Goal: Task Accomplishment & Management: Use online tool/utility

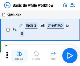
click at [19, 56] on img "button" at bounding box center [19, 54] width 6 height 6
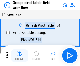
click at [19, 56] on img "button" at bounding box center [19, 54] width 6 height 6
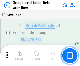
scroll to position [271, 0]
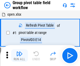
click at [19, 56] on img "button" at bounding box center [19, 54] width 6 height 6
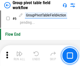
scroll to position [271, 0]
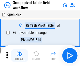
click at [19, 56] on img "button" at bounding box center [19, 54] width 6 height 6
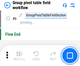
scroll to position [271, 0]
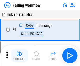
click at [19, 56] on img "button" at bounding box center [19, 54] width 6 height 6
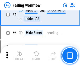
scroll to position [111, 0]
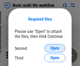
click at [55, 49] on span "Open" at bounding box center [54, 49] width 9 height 4
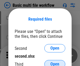
click at [55, 63] on span "Open" at bounding box center [54, 65] width 9 height 4
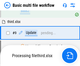
scroll to position [145, 0]
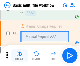
click at [19, 56] on img "button" at bounding box center [19, 54] width 6 height 6
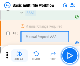
scroll to position [350, 0]
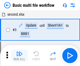
click at [19, 56] on img "button" at bounding box center [19, 54] width 6 height 6
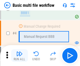
click at [19, 56] on img "button" at bounding box center [19, 54] width 6 height 6
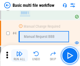
click at [19, 56] on img "button" at bounding box center [19, 54] width 6 height 6
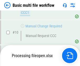
scroll to position [246, 0]
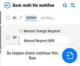
scroll to position [21, 0]
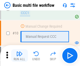
click at [19, 56] on img "button" at bounding box center [19, 54] width 6 height 6
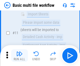
click at [19, 56] on img "button" at bounding box center [19, 54] width 6 height 6
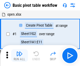
click at [19, 56] on img "button" at bounding box center [19, 54] width 6 height 6
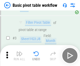
scroll to position [126, 0]
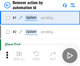
click at [19, 56] on img "button" at bounding box center [19, 54] width 6 height 6
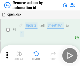
scroll to position [19, 0]
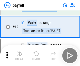
scroll to position [38, 0]
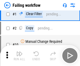
click at [19, 56] on img "button" at bounding box center [19, 54] width 6 height 6
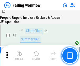
scroll to position [85, 0]
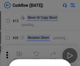
scroll to position [51, 0]
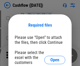
scroll to position [57, 0]
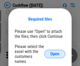
click at [55, 52] on span "Open" at bounding box center [54, 54] width 9 height 4
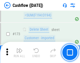
scroll to position [556, 0]
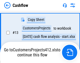
scroll to position [106, 0]
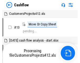
scroll to position [6, 0]
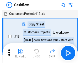
scroll to position [6, 0]
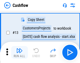
click at [19, 52] on img "button" at bounding box center [19, 50] width 6 height 6
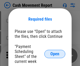
click at [55, 54] on span "Open" at bounding box center [54, 54] width 9 height 4
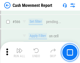
scroll to position [2409, 0]
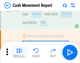
click at [19, 52] on img "button" at bounding box center [19, 50] width 6 height 6
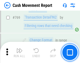
scroll to position [2920, 0]
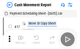
scroll to position [9, 0]
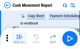
click at [19, 39] on img "button" at bounding box center [19, 37] width 6 height 6
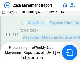
scroll to position [109, 0]
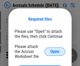
click at [55, 52] on span "Open" at bounding box center [54, 52] width 9 height 4
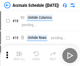
scroll to position [50, 0]
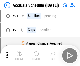
click at [19, 56] on img "button" at bounding box center [19, 54] width 6 height 6
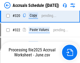
scroll to position [978, 0]
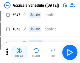
click at [19, 52] on img "button" at bounding box center [19, 50] width 6 height 6
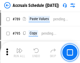
scroll to position [2208, 0]
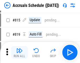
click at [19, 52] on img "button" at bounding box center [19, 50] width 6 height 6
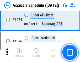
scroll to position [3148, 0]
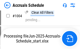
scroll to position [2700, 0]
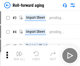
click at [19, 52] on img "button" at bounding box center [19, 54] width 6 height 6
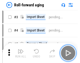
scroll to position [1, 0]
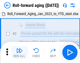
click at [19, 52] on img "button" at bounding box center [19, 50] width 6 height 6
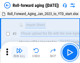
scroll to position [34, 0]
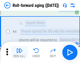
click at [19, 52] on img "button" at bounding box center [19, 50] width 6 height 6
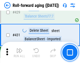
scroll to position [1822, 0]
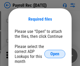
click at [55, 54] on span "Open" at bounding box center [54, 54] width 9 height 4
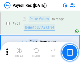
scroll to position [3234, 0]
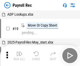
click at [19, 56] on img "button" at bounding box center [19, 54] width 6 height 6
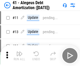
click at [19, 56] on img "button" at bounding box center [19, 54] width 6 height 6
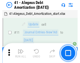
scroll to position [65, 0]
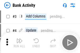
click at [19, 43] on img "button" at bounding box center [19, 41] width 6 height 6
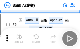
scroll to position [28, 0]
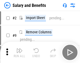
click at [19, 52] on img "button" at bounding box center [19, 50] width 6 height 6
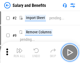
scroll to position [7, 0]
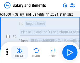
click at [19, 52] on img "button" at bounding box center [19, 50] width 6 height 6
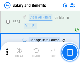
scroll to position [2475, 0]
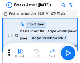
scroll to position [7, 0]
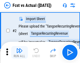
click at [19, 52] on img "button" at bounding box center [19, 50] width 6 height 6
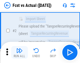
click at [19, 52] on img "button" at bounding box center [19, 50] width 6 height 6
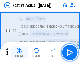
scroll to position [49, 0]
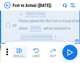
click at [19, 52] on img "button" at bounding box center [19, 50] width 6 height 6
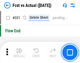
scroll to position [2516, 0]
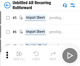
click at [19, 52] on img "button" at bounding box center [19, 54] width 6 height 6
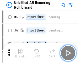
scroll to position [11, 0]
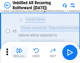
click at [19, 52] on img "button" at bounding box center [19, 50] width 6 height 6
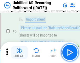
scroll to position [49, 0]
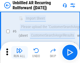
click at [19, 52] on img "button" at bounding box center [19, 50] width 6 height 6
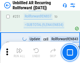
scroll to position [1785, 0]
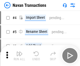
click at [19, 52] on img "button" at bounding box center [19, 54] width 6 height 6
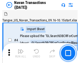
scroll to position [8, 0]
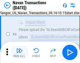
click at [19, 52] on img "button" at bounding box center [19, 50] width 6 height 6
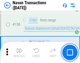
scroll to position [1704, 0]
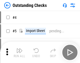
click at [19, 52] on img "button" at bounding box center [19, 50] width 6 height 6
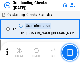
scroll to position [22, 0]
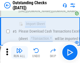
click at [19, 52] on img "button" at bounding box center [19, 50] width 6 height 6
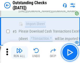
scroll to position [55, 0]
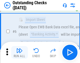
click at [19, 52] on img "button" at bounding box center [19, 50] width 6 height 6
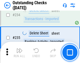
scroll to position [1596, 0]
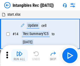
click at [19, 56] on img "button" at bounding box center [19, 54] width 6 height 6
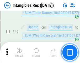
scroll to position [205, 0]
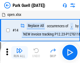
click at [19, 52] on img "button" at bounding box center [19, 50] width 6 height 6
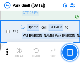
scroll to position [657, 0]
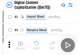
scroll to position [15, 0]
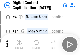
click at [19, 44] on img "button" at bounding box center [19, 42] width 6 height 6
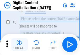
click at [19, 44] on img "button" at bounding box center [19, 42] width 6 height 6
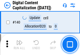
scroll to position [557, 0]
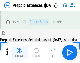
click at [19, 52] on img "button" at bounding box center [19, 50] width 6 height 6
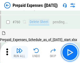
scroll to position [1457, 0]
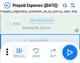
click at [19, 52] on img "button" at bounding box center [19, 50] width 6 height 6
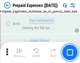
scroll to position [1488, 0]
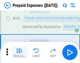
click at [19, 52] on img "button" at bounding box center [19, 50] width 6 height 6
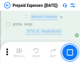
scroll to position [5493, 0]
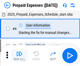
click at [19, 56] on img "button" at bounding box center [19, 54] width 6 height 6
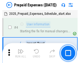
scroll to position [23, 0]
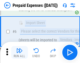
click at [19, 52] on img "button" at bounding box center [19, 50] width 6 height 6
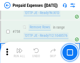
scroll to position [1873, 0]
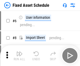
click at [19, 56] on img "button" at bounding box center [19, 54] width 6 height 6
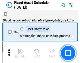
scroll to position [28, 0]
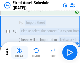
click at [19, 52] on img "button" at bounding box center [19, 50] width 6 height 6
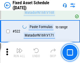
scroll to position [1827, 0]
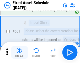
click at [19, 52] on img "button" at bounding box center [19, 50] width 6 height 6
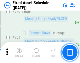
scroll to position [2562, 0]
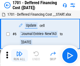
click at [19, 56] on img "button" at bounding box center [19, 54] width 6 height 6
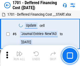
scroll to position [63, 0]
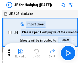
scroll to position [1, 0]
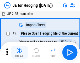
click at [19, 52] on img "button" at bounding box center [19, 50] width 6 height 6
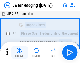
click at [19, 52] on img "button" at bounding box center [19, 50] width 6 height 6
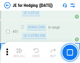
scroll to position [340, 0]
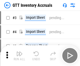
click at [19, 52] on img "button" at bounding box center [19, 54] width 6 height 6
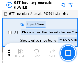
scroll to position [1, 0]
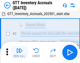
click at [19, 52] on img "button" at bounding box center [19, 50] width 6 height 6
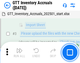
scroll to position [34, 0]
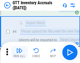
click at [19, 52] on img "button" at bounding box center [19, 50] width 6 height 6
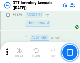
scroll to position [4291, 0]
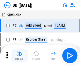
click at [19, 56] on img "button" at bounding box center [19, 54] width 6 height 6
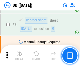
scroll to position [51, 0]
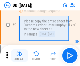
click at [19, 56] on img "button" at bounding box center [19, 54] width 6 height 6
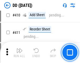
scroll to position [2351, 0]
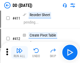
click at [19, 52] on img "button" at bounding box center [19, 50] width 6 height 6
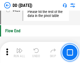
scroll to position [2515, 0]
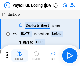
click at [19, 56] on img "button" at bounding box center [19, 54] width 6 height 6
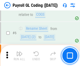
scroll to position [63, 0]
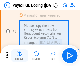
click at [19, 56] on img "button" at bounding box center [19, 54] width 6 height 6
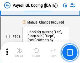
scroll to position [1233, 0]
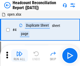
click at [19, 56] on img "button" at bounding box center [19, 54] width 6 height 6
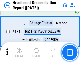
scroll to position [632, 0]
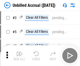
click at [19, 56] on img "button" at bounding box center [19, 54] width 6 height 6
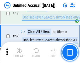
scroll to position [477, 0]
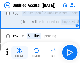
click at [19, 52] on img "button" at bounding box center [19, 50] width 6 height 6
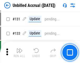
scroll to position [1565, 0]
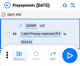
click at [19, 56] on img "button" at bounding box center [19, 54] width 6 height 6
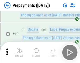
scroll to position [33, 0]
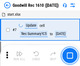
scroll to position [90, 0]
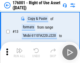
scroll to position [34, 0]
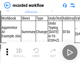
click at [19, 52] on img "button" at bounding box center [19, 50] width 6 height 6
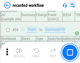
scroll to position [1643, 0]
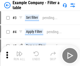
click at [19, 56] on img "button" at bounding box center [19, 54] width 6 height 6
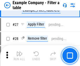
scroll to position [481, 0]
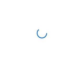
scroll to position [8, 0]
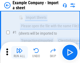
click at [19, 52] on img "button" at bounding box center [19, 50] width 6 height 6
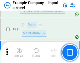
scroll to position [116, 0]
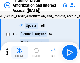
click at [19, 52] on img "button" at bounding box center [19, 50] width 6 height 6
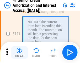
click at [19, 52] on img "button" at bounding box center [19, 50] width 6 height 6
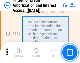
scroll to position [562, 0]
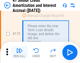
click at [19, 52] on img "button" at bounding box center [19, 50] width 6 height 6
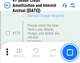
scroll to position [615, 0]
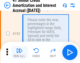
click at [19, 52] on img "button" at bounding box center [19, 50] width 6 height 6
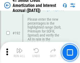
scroll to position [671, 0]
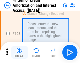
click at [19, 52] on img "button" at bounding box center [19, 50] width 6 height 6
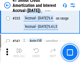
scroll to position [1343, 0]
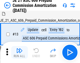
click at [19, 52] on img "button" at bounding box center [19, 50] width 6 height 6
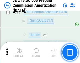
scroll to position [981, 0]
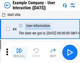
click at [19, 52] on img "button" at bounding box center [19, 50] width 6 height 6
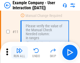
click at [19, 52] on img "button" at bounding box center [19, 50] width 6 height 6
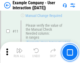
scroll to position [114, 0]
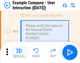
click at [19, 52] on img "button" at bounding box center [19, 50] width 6 height 6
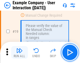
click at [19, 52] on img "button" at bounding box center [19, 50] width 6 height 6
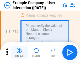
click at [19, 52] on img "button" at bounding box center [19, 50] width 6 height 6
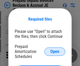
click at [55, 52] on span "Open" at bounding box center [54, 52] width 9 height 4
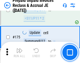
scroll to position [709, 0]
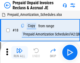
click at [19, 52] on img "button" at bounding box center [19, 50] width 6 height 6
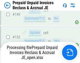
scroll to position [683, 0]
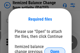
click at [55, 50] on span "Open" at bounding box center [54, 52] width 9 height 4
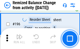
scroll to position [1011, 0]
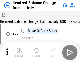
scroll to position [8, 0]
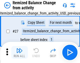
click at [19, 52] on img "button" at bounding box center [19, 50] width 6 height 6
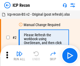
scroll to position [2, 0]
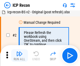
click at [19, 56] on img "button" at bounding box center [19, 54] width 6 height 6
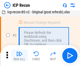
click at [19, 56] on img "button" at bounding box center [19, 54] width 6 height 6
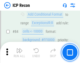
scroll to position [515, 0]
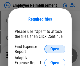
click at [55, 49] on span "Open" at bounding box center [54, 49] width 9 height 4
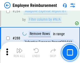
scroll to position [1428, 0]
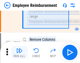
click at [19, 52] on img "button" at bounding box center [19, 50] width 6 height 6
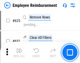
scroll to position [3146, 0]
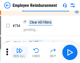
click at [19, 52] on img "button" at bounding box center [19, 50] width 6 height 6
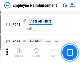
scroll to position [3687, 0]
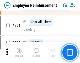
click at [19, 52] on img "button" at bounding box center [19, 50] width 6 height 6
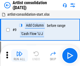
click at [19, 56] on img "button" at bounding box center [19, 54] width 6 height 6
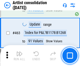
scroll to position [2301, 0]
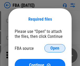
click at [55, 49] on span "Open" at bounding box center [54, 49] width 9 height 4
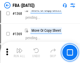
scroll to position [5644, 0]
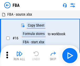
scroll to position [5, 0]
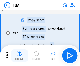
click at [19, 56] on img "button" at bounding box center [19, 54] width 6 height 6
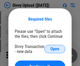
click at [55, 49] on span "Open" at bounding box center [54, 49] width 9 height 4
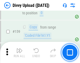
scroll to position [544, 0]
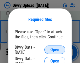
click at [55, 49] on span "Open" at bounding box center [54, 49] width 9 height 4
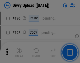
scroll to position [663, 0]
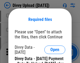
scroll to position [1049, 0]
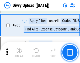
scroll to position [3595, 0]
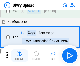
click at [19, 56] on img "button" at bounding box center [19, 54] width 6 height 6
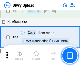
scroll to position [58, 0]
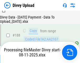
scroll to position [619, 0]
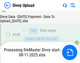
scroll to position [734, 0]
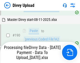
scroll to position [704, 0]
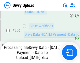
scroll to position [824, 0]
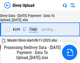
scroll to position [966, 0]
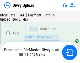
scroll to position [1082, 0]
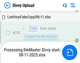
scroll to position [1304, 0]
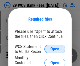
click at [55, 49] on span "Open" at bounding box center [54, 49] width 9 height 4
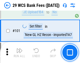
scroll to position [512, 0]
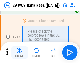
click at [19, 52] on img "button" at bounding box center [19, 50] width 6 height 6
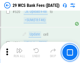
scroll to position [2712, 0]
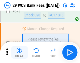
click at [19, 52] on img "button" at bounding box center [19, 50] width 6 height 6
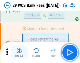
scroll to position [2910, 0]
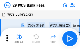
scroll to position [9, 0]
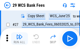
click at [19, 39] on img "button" at bounding box center [19, 37] width 6 height 6
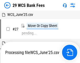
scroll to position [3, 0]
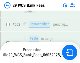
scroll to position [2904, 0]
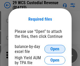
click at [55, 49] on span "Open" at bounding box center [54, 49] width 9 height 4
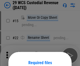
scroll to position [44, 0]
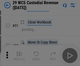
scroll to position [113, 0]
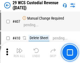
scroll to position [2434, 0]
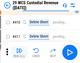
click at [19, 52] on img "button" at bounding box center [19, 50] width 6 height 6
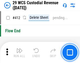
scroll to position [2510, 0]
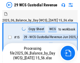
scroll to position [13, 0]
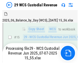
scroll to position [119, 0]
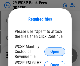
click at [55, 52] on span "Open" at bounding box center [54, 52] width 9 height 4
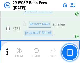
scroll to position [2069, 0]
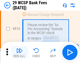
click at [19, 52] on img "button" at bounding box center [19, 50] width 6 height 6
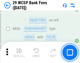
scroll to position [3334, 0]
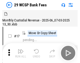
scroll to position [13, 0]
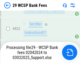
scroll to position [3262, 0]
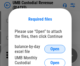
click at [55, 49] on span "Open" at bounding box center [54, 49] width 9 height 4
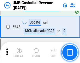
scroll to position [2722, 0]
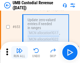
click at [19, 52] on img "button" at bounding box center [19, 50] width 6 height 6
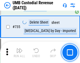
scroll to position [3213, 0]
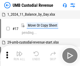
scroll to position [4, 0]
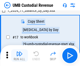
click at [19, 56] on img "button" at bounding box center [19, 54] width 6 height 6
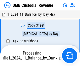
scroll to position [4, 0]
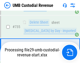
scroll to position [3201, 0]
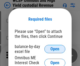
click at [55, 49] on span "Open" at bounding box center [54, 49] width 9 height 4
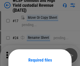
scroll to position [41, 0]
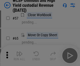
scroll to position [229, 0]
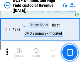
scroll to position [4448, 0]
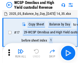
scroll to position [3, 0]
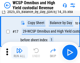
click at [19, 52] on img "button" at bounding box center [19, 50] width 6 height 6
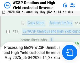
scroll to position [109, 0]
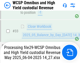
scroll to position [260, 0]
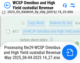
scroll to position [109, 0]
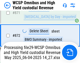
scroll to position [4436, 0]
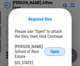
click at [55, 50] on span "Open" at bounding box center [54, 52] width 9 height 4
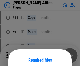
scroll to position [41, 0]
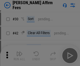
scroll to position [107, 0]
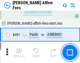
scroll to position [1429, 0]
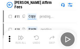
scroll to position [5, 0]
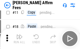
click at [19, 39] on img "button" at bounding box center [19, 37] width 6 height 6
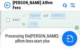
scroll to position [1378, 0]
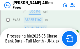
scroll to position [1386, 0]
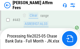
scroll to position [1378, 0]
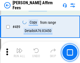
scroll to position [1372, 0]
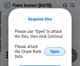
click at [55, 50] on span "Open" at bounding box center [54, 52] width 9 height 4
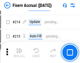
scroll to position [1357, 0]
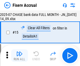
click at [19, 56] on img "button" at bounding box center [19, 54] width 6 height 6
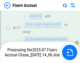
scroll to position [1659, 0]
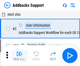
click at [19, 52] on img "button" at bounding box center [19, 54] width 6 height 6
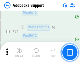
scroll to position [383, 0]
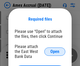
click at [55, 52] on span "Open" at bounding box center [54, 52] width 9 height 4
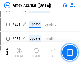
scroll to position [1368, 0]
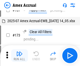
click at [19, 56] on img "button" at bounding box center [19, 54] width 6 height 6
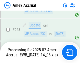
scroll to position [1470, 0]
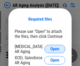
click at [55, 49] on span "Open" at bounding box center [54, 49] width 9 height 4
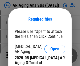
scroll to position [158, 0]
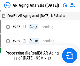
scroll to position [5, 0]
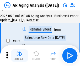
click at [19, 56] on img "button" at bounding box center [19, 54] width 6 height 6
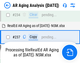
scroll to position [815, 0]
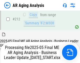
scroll to position [809, 0]
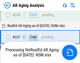
scroll to position [830, 0]
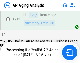
scroll to position [786, 0]
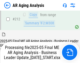
scroll to position [790, 0]
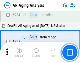
scroll to position [809, 0]
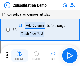
click at [19, 56] on img "button" at bounding box center [19, 54] width 6 height 6
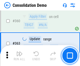
scroll to position [1761, 0]
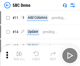
click at [19, 56] on img "button" at bounding box center [19, 54] width 6 height 6
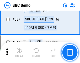
scroll to position [1382, 0]
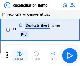
click at [19, 56] on img "button" at bounding box center [19, 54] width 6 height 6
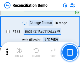
scroll to position [624, 0]
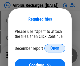
click at [55, 49] on span "Open" at bounding box center [54, 49] width 9 height 4
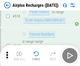
scroll to position [2261, 0]
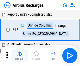
click at [19, 56] on img "button" at bounding box center [19, 54] width 6 height 6
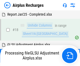
scroll to position [23, 0]
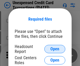
click at [55, 49] on span "Open" at bounding box center [54, 49] width 9 height 4
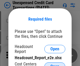
click at [55, 65] on span "Open" at bounding box center [54, 67] width 9 height 4
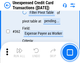
scroll to position [1351, 0]
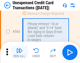
click at [19, 52] on img "button" at bounding box center [19, 50] width 6 height 6
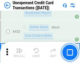
scroll to position [1792, 0]
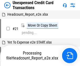
scroll to position [8, 0]
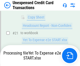
scroll to position [85, 0]
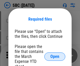
click at [55, 57] on span "Open" at bounding box center [54, 57] width 9 height 4
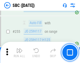
scroll to position [1027, 0]
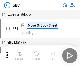
scroll to position [5, 0]
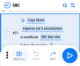
click at [19, 56] on img "button" at bounding box center [19, 54] width 6 height 6
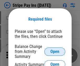
click at [55, 52] on span "Open" at bounding box center [54, 52] width 9 height 4
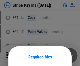
scroll to position [38, 0]
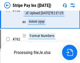
scroll to position [2767, 0]
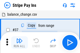
click at [19, 43] on img "button" at bounding box center [19, 41] width 6 height 6
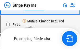
scroll to position [2756, 0]
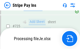
scroll to position [2756, 0]
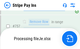
scroll to position [2756, 0]
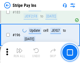
scroll to position [711, 0]
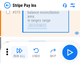
click at [19, 52] on img "button" at bounding box center [19, 50] width 6 height 6
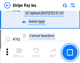
scroll to position [2749, 0]
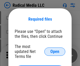
click at [55, 52] on span "Open" at bounding box center [54, 52] width 9 height 4
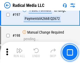
scroll to position [1216, 0]
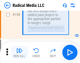
click at [19, 52] on img "button" at bounding box center [19, 50] width 6 height 6
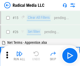
scroll to position [29, 0]
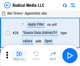
click at [19, 56] on img "button" at bounding box center [19, 54] width 6 height 6
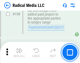
scroll to position [1318, 0]
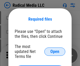
click at [55, 52] on span "Open" at bounding box center [54, 52] width 9 height 4
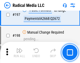
scroll to position [1216, 0]
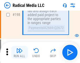
click at [19, 52] on img "button" at bounding box center [19, 50] width 6 height 6
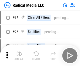
scroll to position [29, 0]
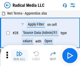
click at [19, 56] on img "button" at bounding box center [19, 54] width 6 height 6
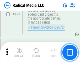
scroll to position [1318, 0]
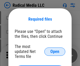
click at [55, 52] on span "Open" at bounding box center [54, 52] width 9 height 4
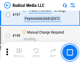
scroll to position [1216, 0]
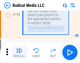
click at [19, 52] on img "button" at bounding box center [19, 50] width 6 height 6
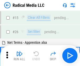
scroll to position [29, 0]
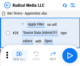
click at [19, 56] on img "button" at bounding box center [19, 54] width 6 height 6
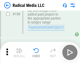
scroll to position [1318, 0]
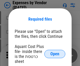
click at [55, 54] on span "Open" at bounding box center [54, 54] width 9 height 4
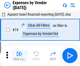
click at [19, 56] on img "button" at bounding box center [19, 54] width 6 height 6
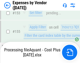
scroll to position [387, 0]
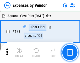
scroll to position [410, 0]
